Goal: Task Accomplishment & Management: Manage account settings

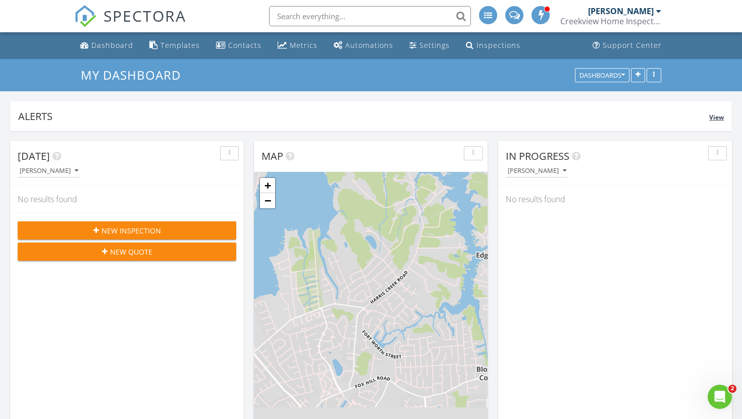
scroll to position [919, 742]
click at [489, 47] on div "Inspections" at bounding box center [498, 45] width 44 height 10
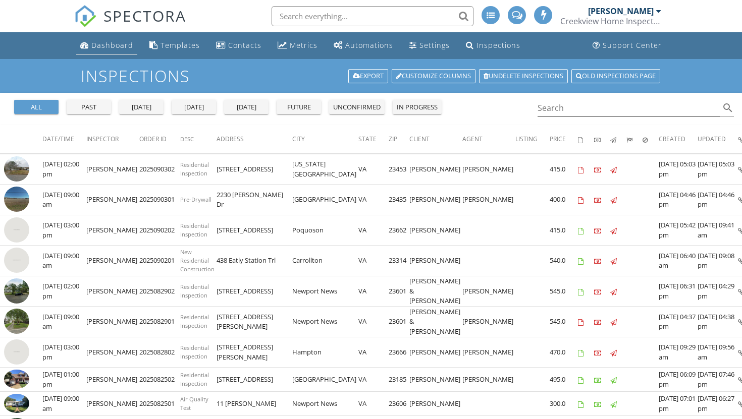
click at [117, 43] on div "Dashboard" at bounding box center [112, 45] width 42 height 10
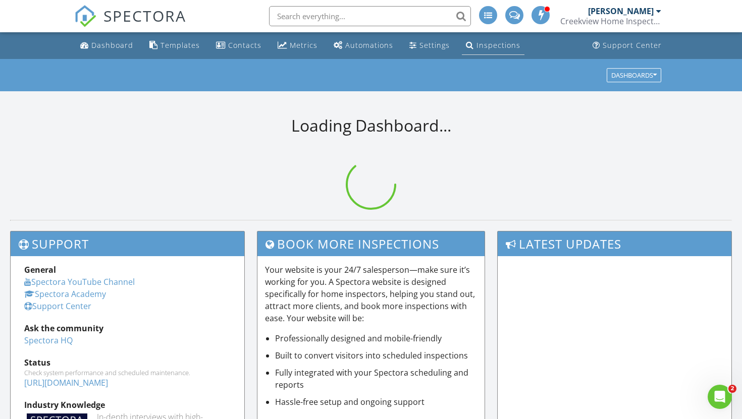
click at [497, 46] on div "Inspections" at bounding box center [498, 45] width 44 height 10
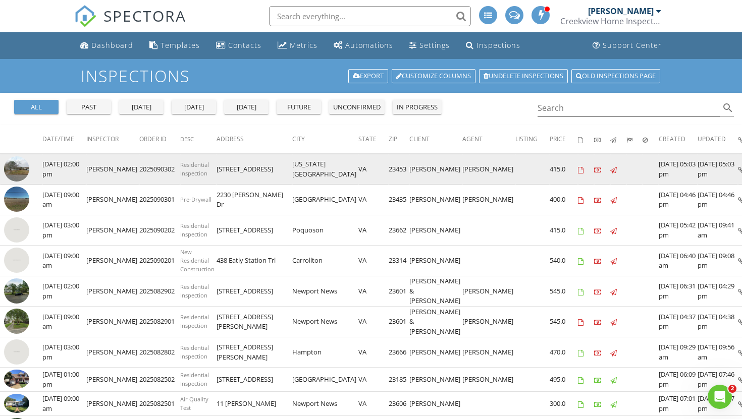
click at [17, 173] on img at bounding box center [16, 168] width 25 height 25
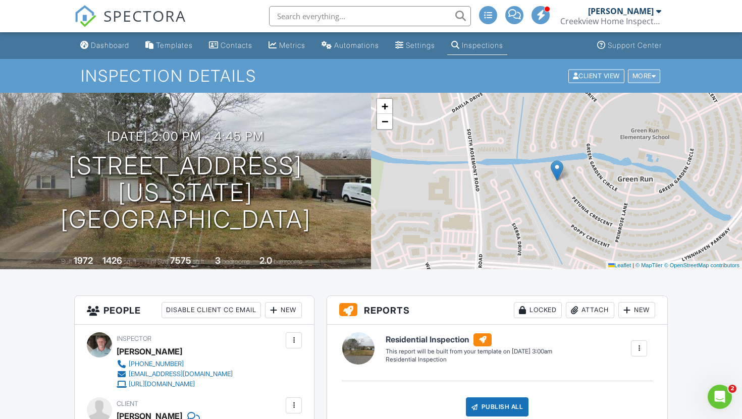
click at [657, 81] on div "More" at bounding box center [644, 76] width 33 height 14
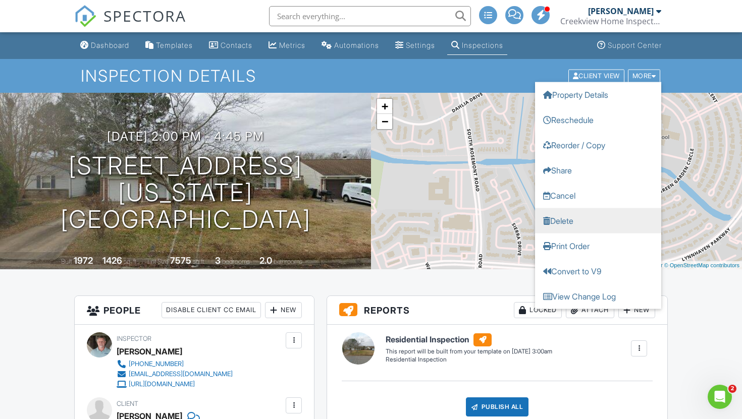
click at [569, 219] on link "Delete" at bounding box center [598, 220] width 126 height 25
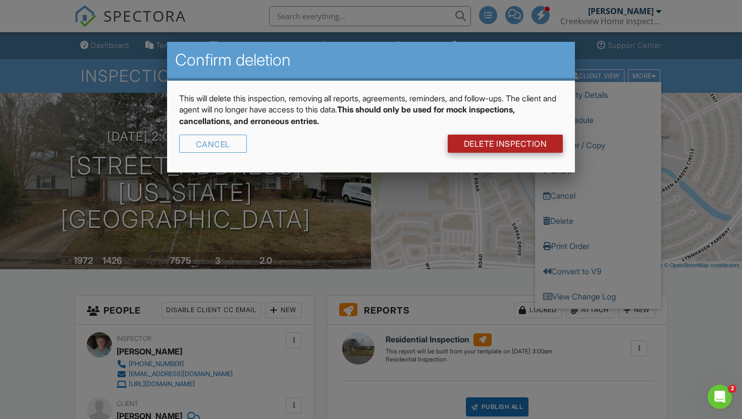
click at [517, 151] on link "DELETE Inspection" at bounding box center [506, 144] width 116 height 18
